Goal: Information Seeking & Learning: Learn about a topic

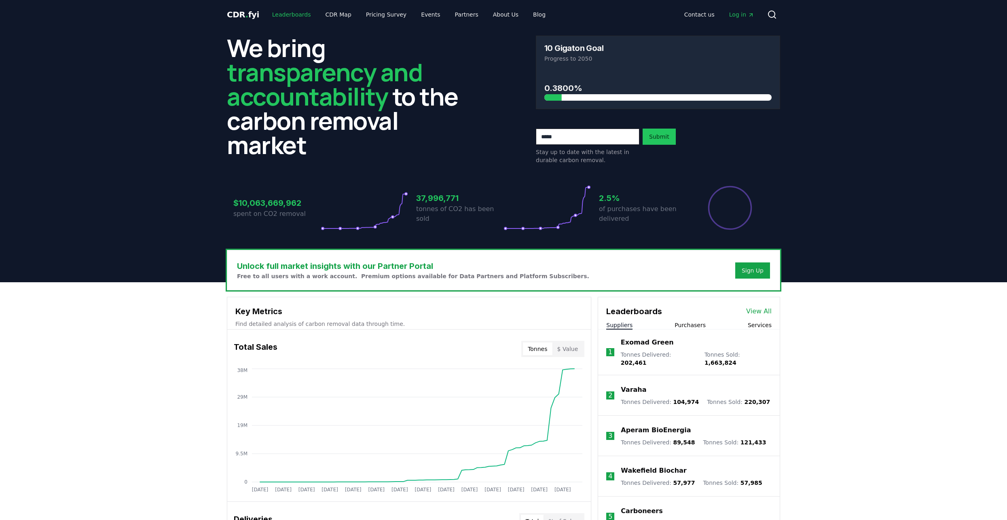
click at [280, 13] on link "Leaderboards" at bounding box center [292, 14] width 52 height 15
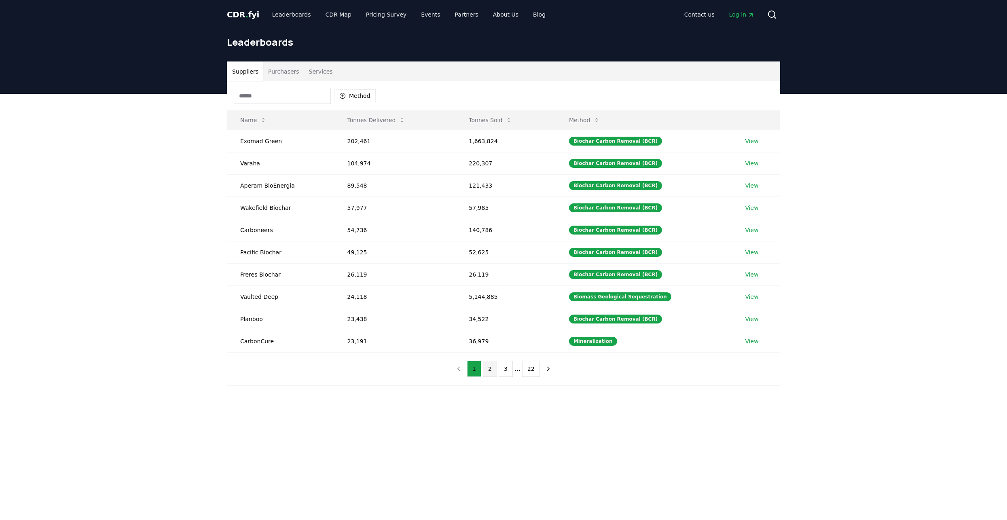
click at [489, 372] on button "2" at bounding box center [490, 369] width 14 height 16
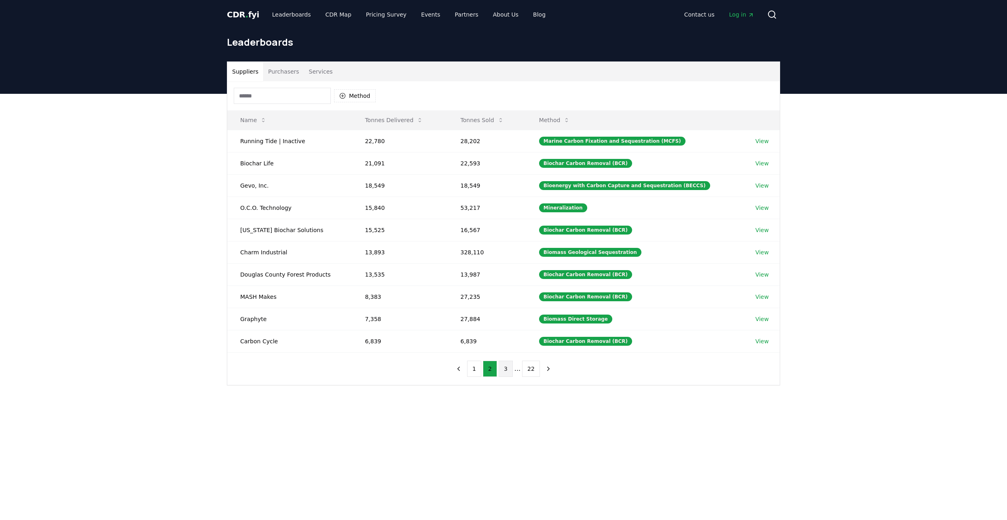
click at [509, 366] on button "3" at bounding box center [506, 369] width 14 height 16
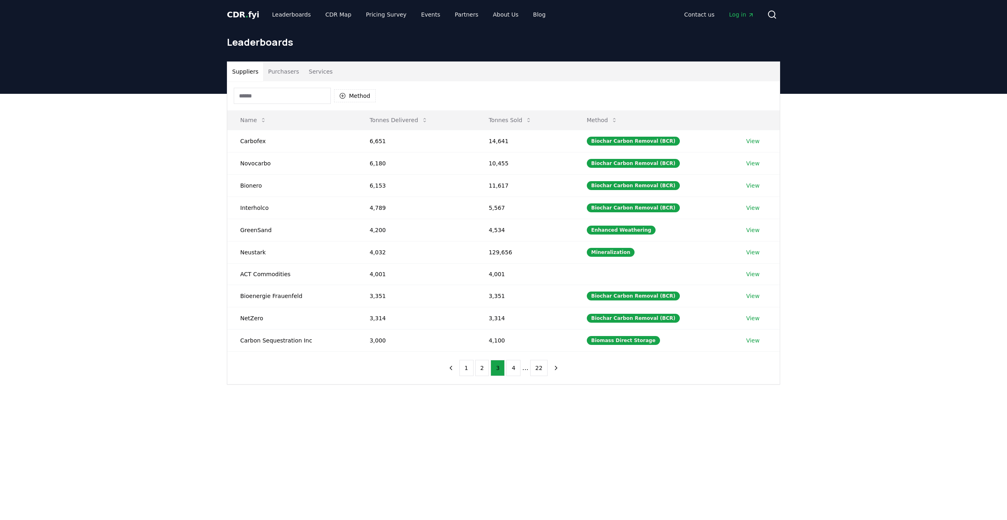
click at [288, 74] on button "Purchasers" at bounding box center [283, 71] width 41 height 19
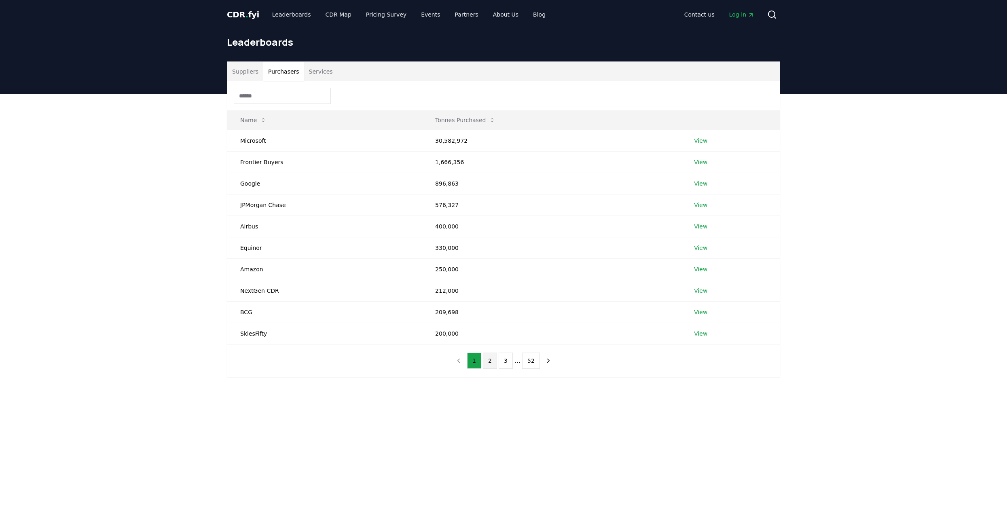
click at [492, 364] on button "2" at bounding box center [490, 361] width 14 height 16
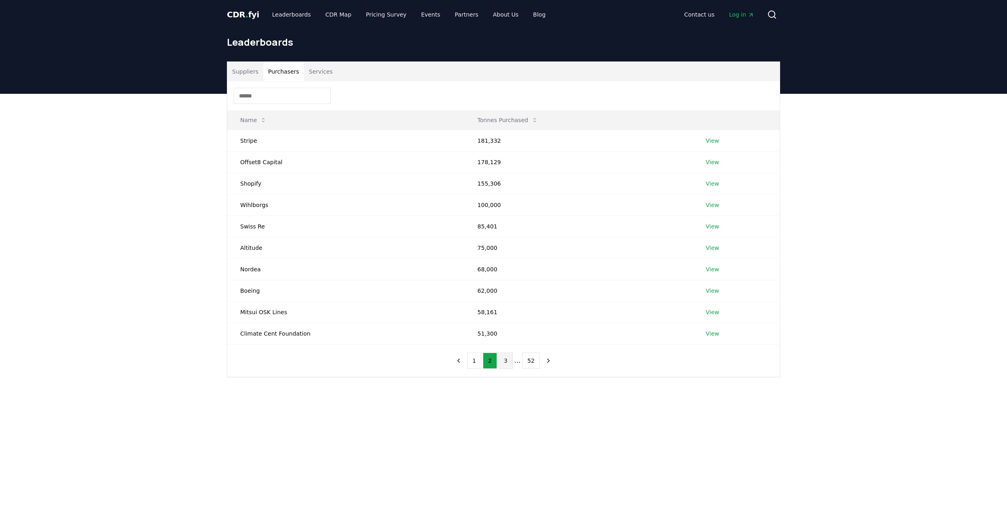
click at [505, 363] on button "3" at bounding box center [506, 361] width 14 height 16
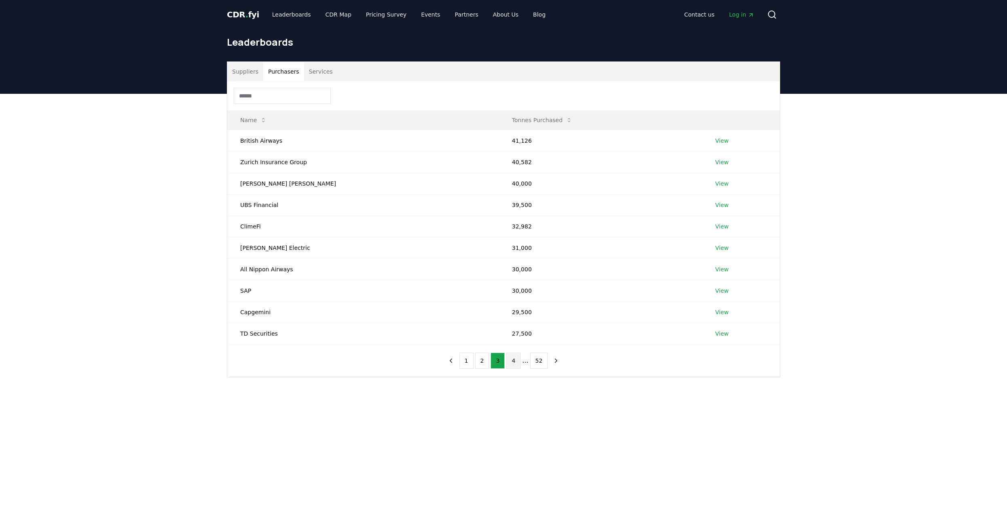
click at [517, 362] on button "4" at bounding box center [513, 361] width 14 height 16
click at [484, 366] on button "3" at bounding box center [486, 361] width 14 height 16
click at [491, 364] on button "3" at bounding box center [497, 361] width 14 height 16
click at [465, 362] on button "1" at bounding box center [466, 361] width 14 height 16
